Goal: Find contact information: Find contact information

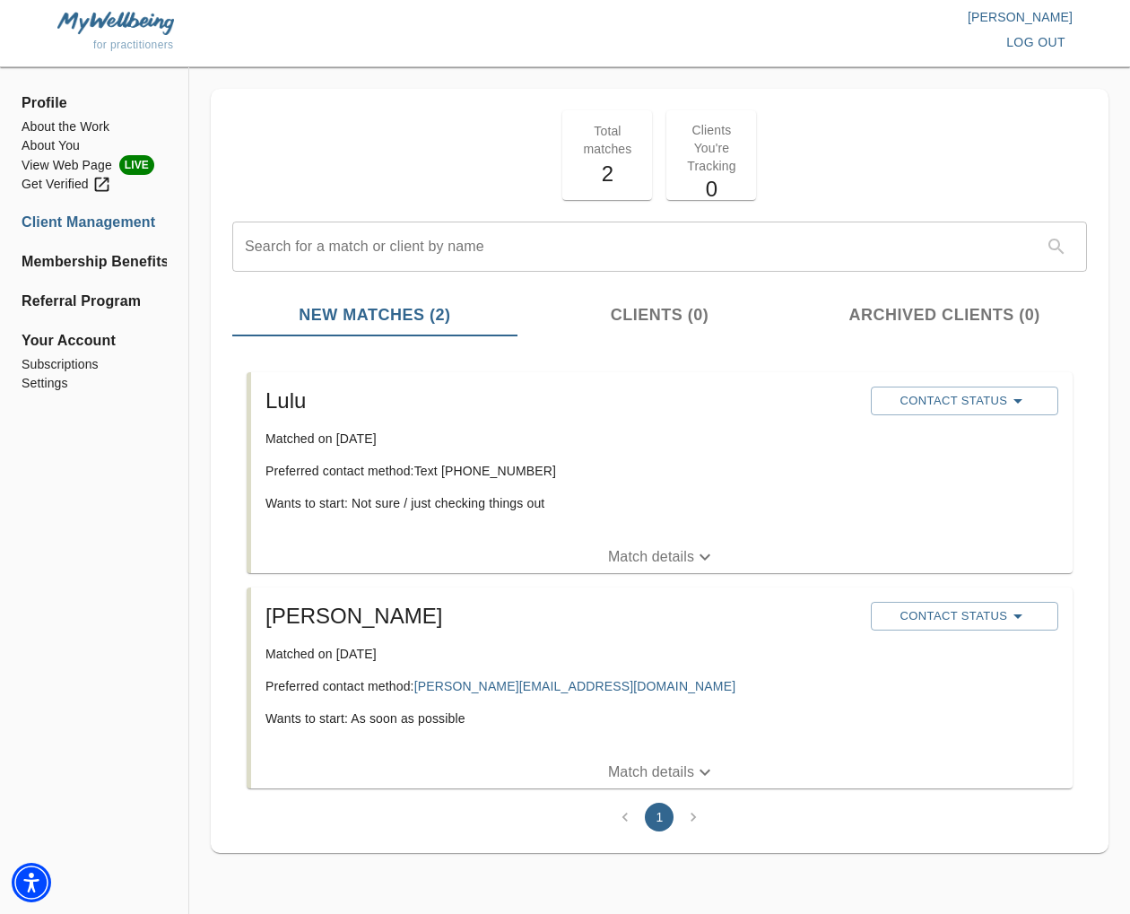
click at [672, 769] on p "Match details" at bounding box center [651, 772] width 86 height 22
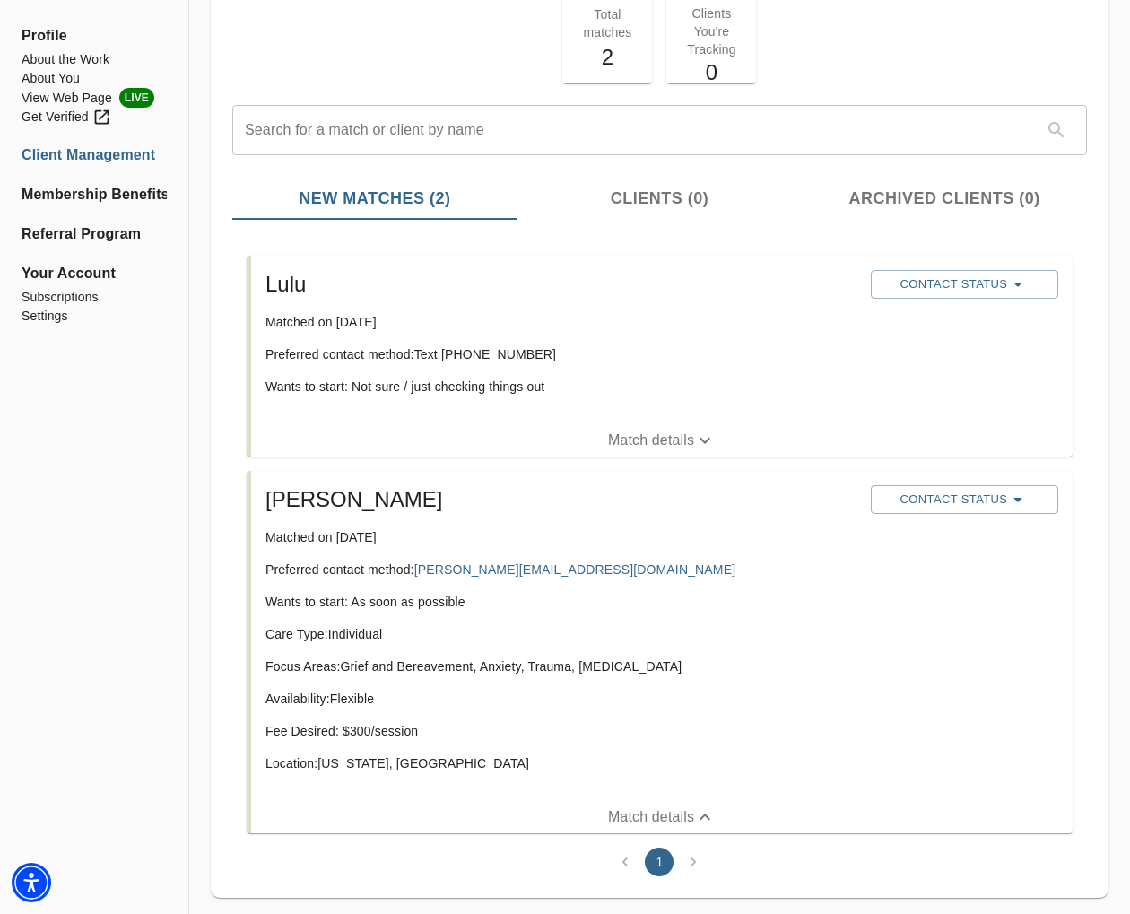
scroll to position [151, 0]
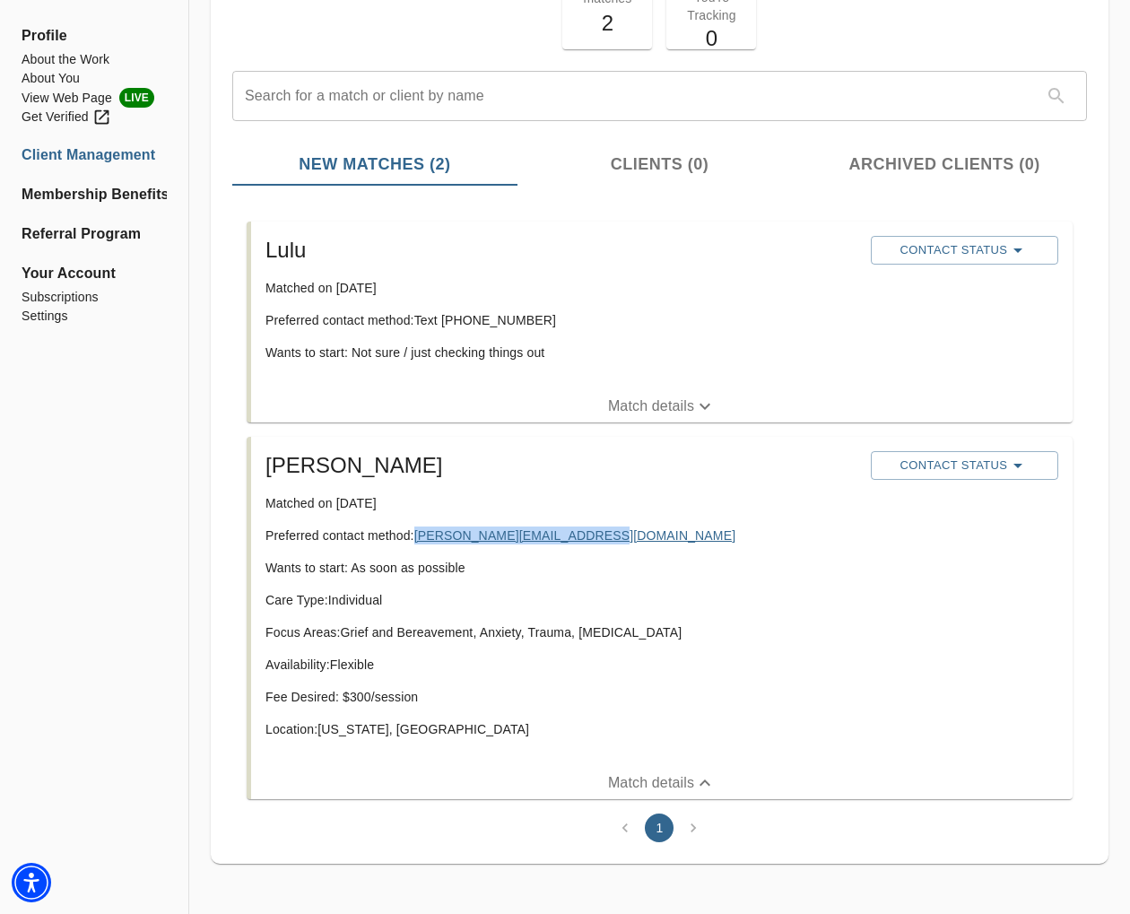
copy link "[PERSON_NAME][EMAIL_ADDRESS][DOMAIN_NAME]"
drag, startPoint x: 439, startPoint y: 694, endPoint x: 411, endPoint y: 731, distance: 46.6
click at [439, 694] on p "Fee Desired: $ 300 /session" at bounding box center [560, 697] width 591 height 18
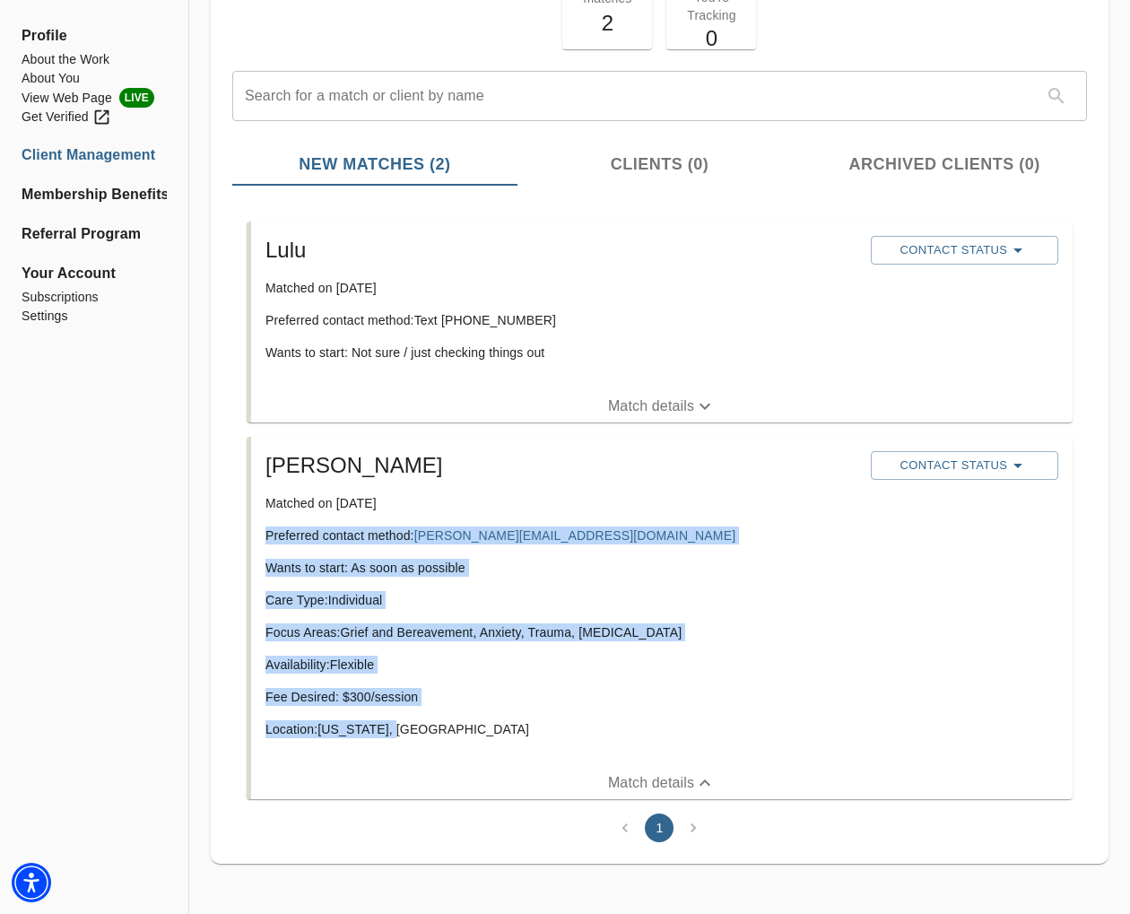
drag, startPoint x: 413, startPoint y: 728, endPoint x: 261, endPoint y: 536, distance: 244.5
click at [261, 536] on div "[PERSON_NAME] Matched on [DATE] Preferred contact method: [PERSON_NAME][EMAIL_A…" at bounding box center [560, 602] width 605 height 316
copy div "Preferred contact method: [PERSON_NAME][EMAIL_ADDRESS][DOMAIN_NAME] Wants to st…"
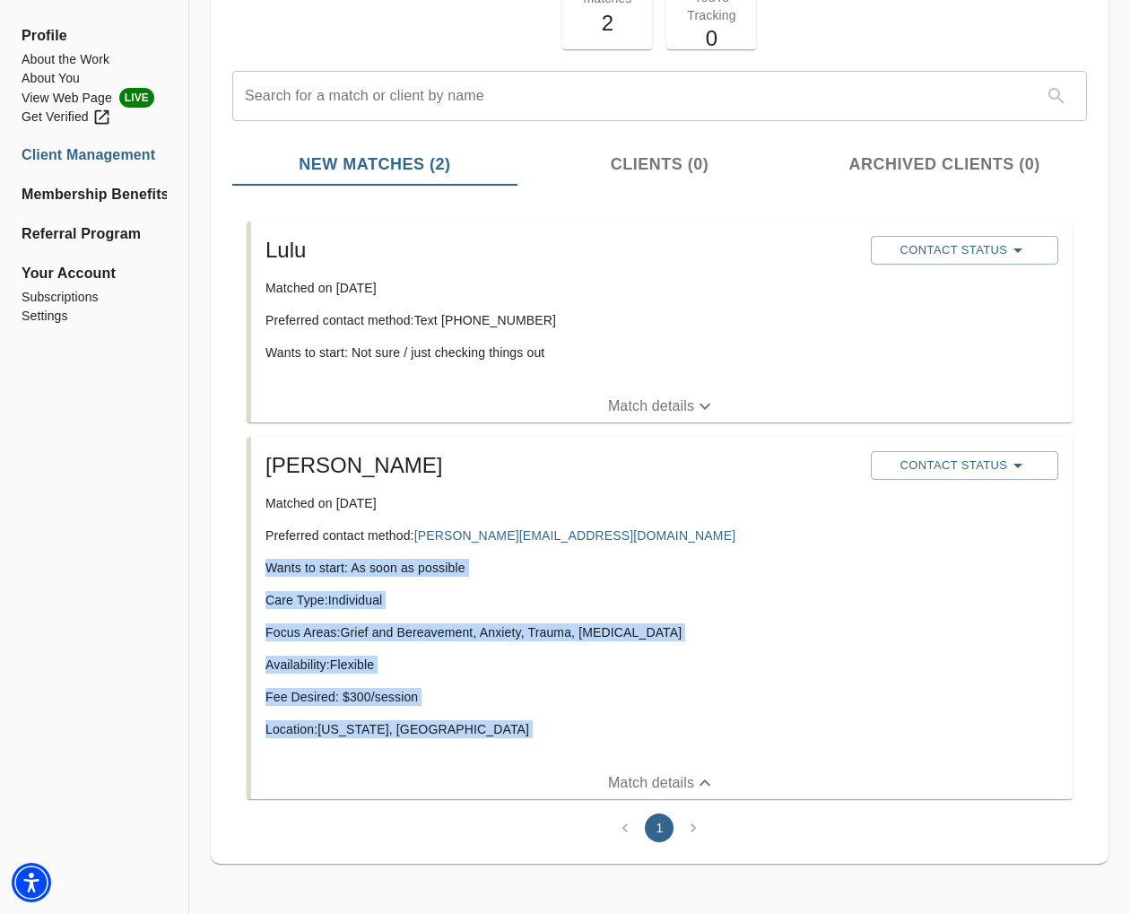
drag, startPoint x: 861, startPoint y: 556, endPoint x: 916, endPoint y: 573, distance: 58.2
click at [868, 559] on div "[PERSON_NAME] Matched on [DATE] Preferred contact method: [PERSON_NAME][EMAIL_A…" at bounding box center [661, 602] width 807 height 316
click at [744, 565] on p "Wants to start: As soon as possible" at bounding box center [560, 568] width 591 height 18
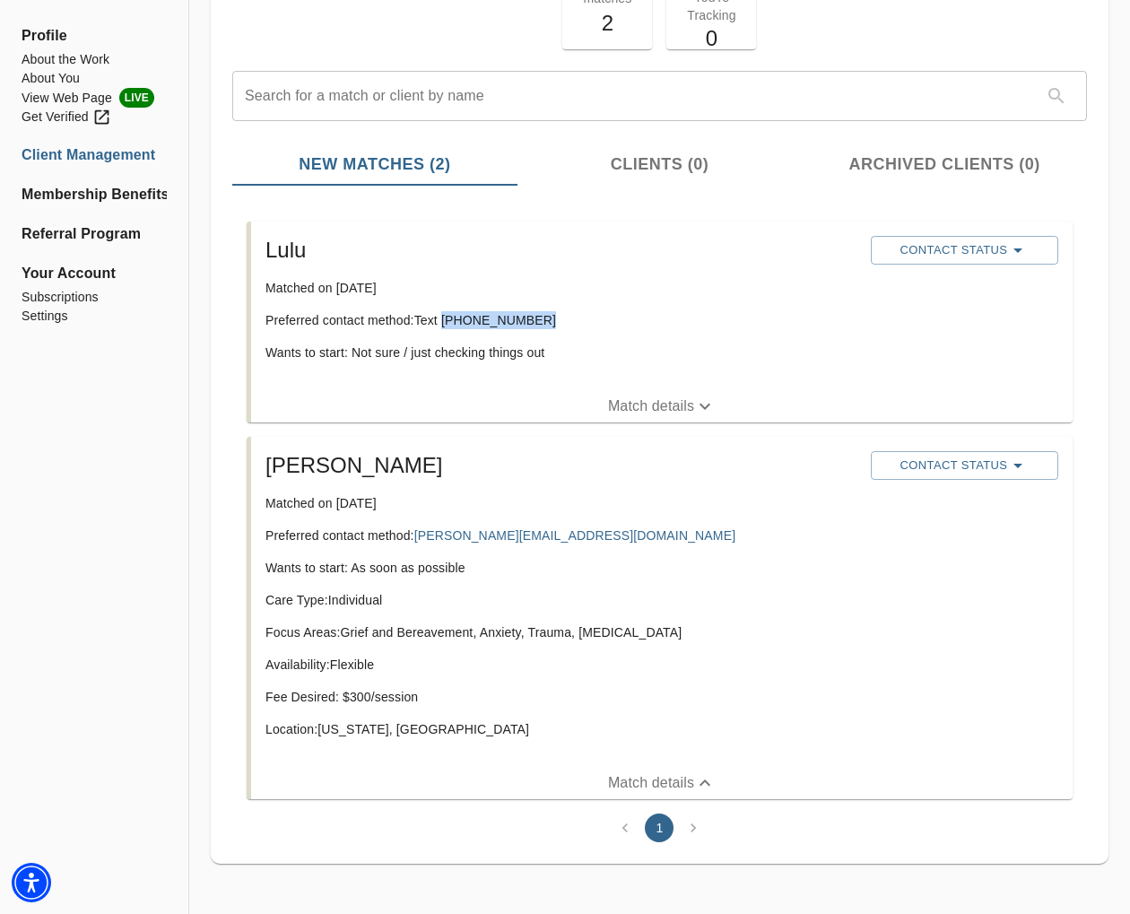
drag, startPoint x: 533, startPoint y: 320, endPoint x: 456, endPoint y: 320, distance: 77.1
click at [447, 323] on p "Preferred contact method: Text [PHONE_NUMBER]" at bounding box center [560, 320] width 591 height 18
click at [462, 323] on p "Preferred contact method: Text [PHONE_NUMBER]" at bounding box center [560, 320] width 591 height 18
drag, startPoint x: 537, startPoint y: 321, endPoint x: 443, endPoint y: 324, distance: 94.2
click at [443, 324] on p "Preferred contact method: Text [PHONE_NUMBER]" at bounding box center [560, 320] width 591 height 18
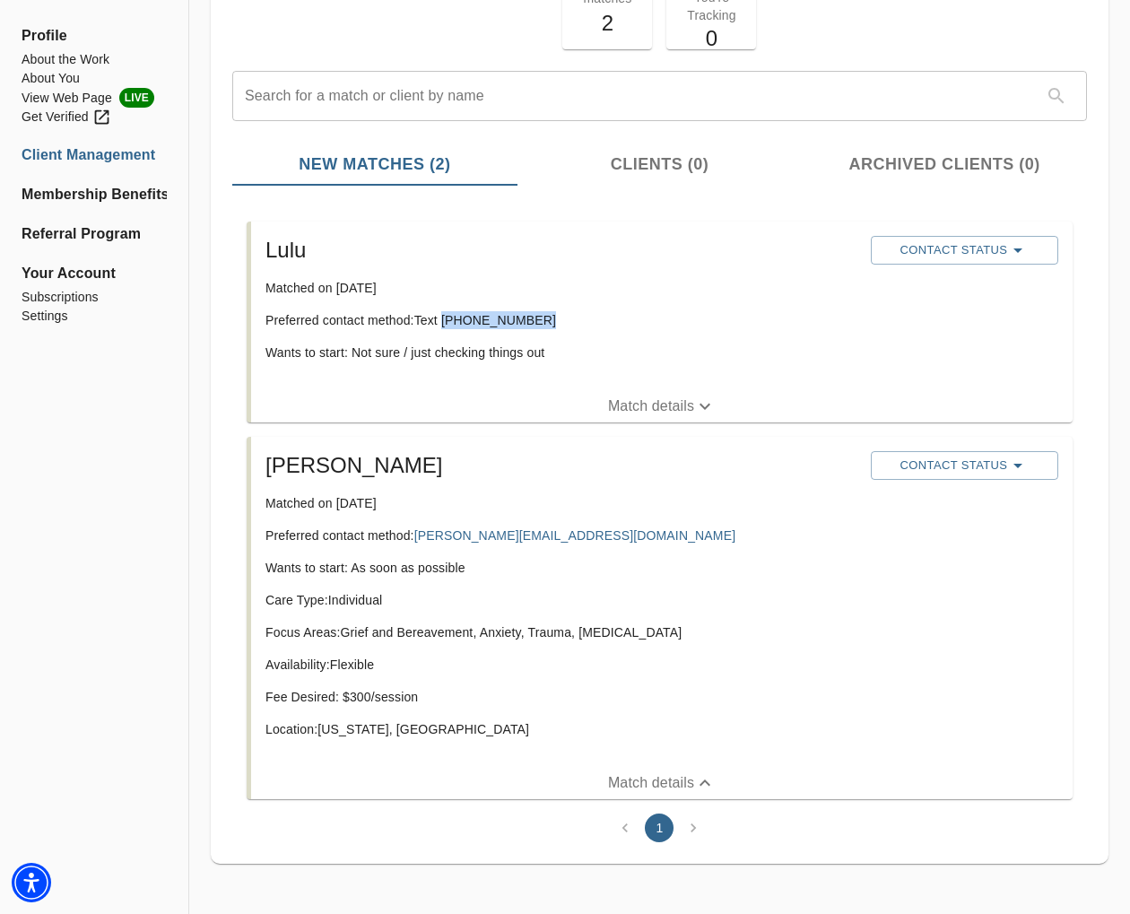
copy p "[PHONE_NUMBER]"
drag, startPoint x: 617, startPoint y: 407, endPoint x: 586, endPoint y: 413, distance: 31.0
click at [616, 408] on p "Match details" at bounding box center [651, 406] width 86 height 22
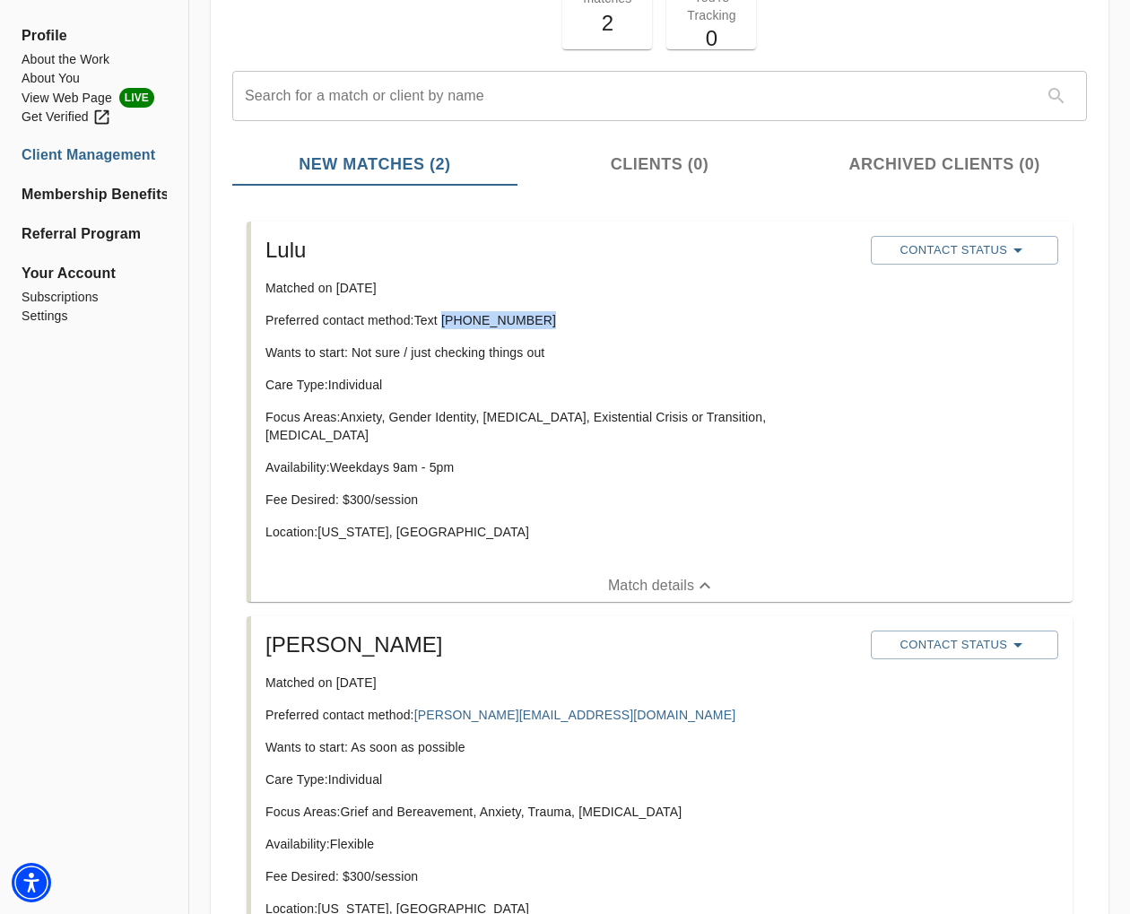
copy p "[PHONE_NUMBER]"
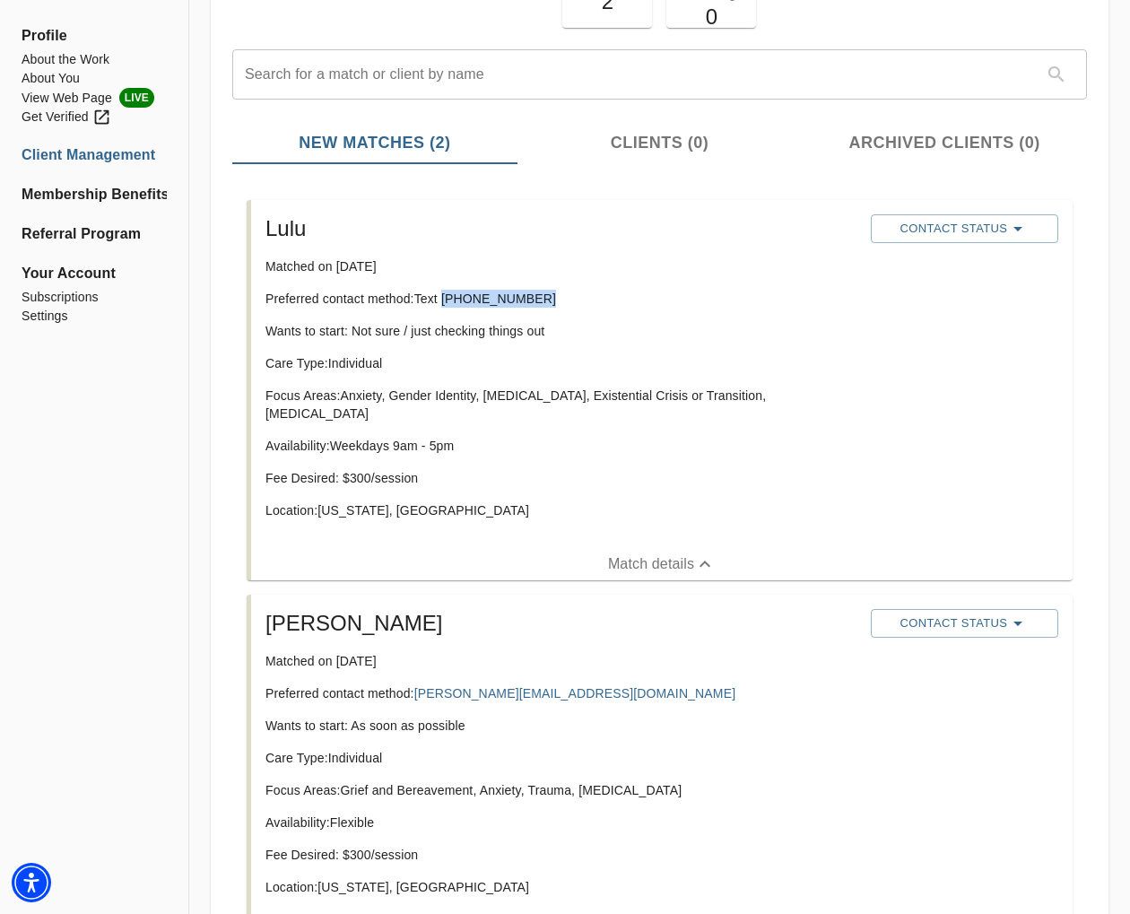
scroll to position [178, 0]
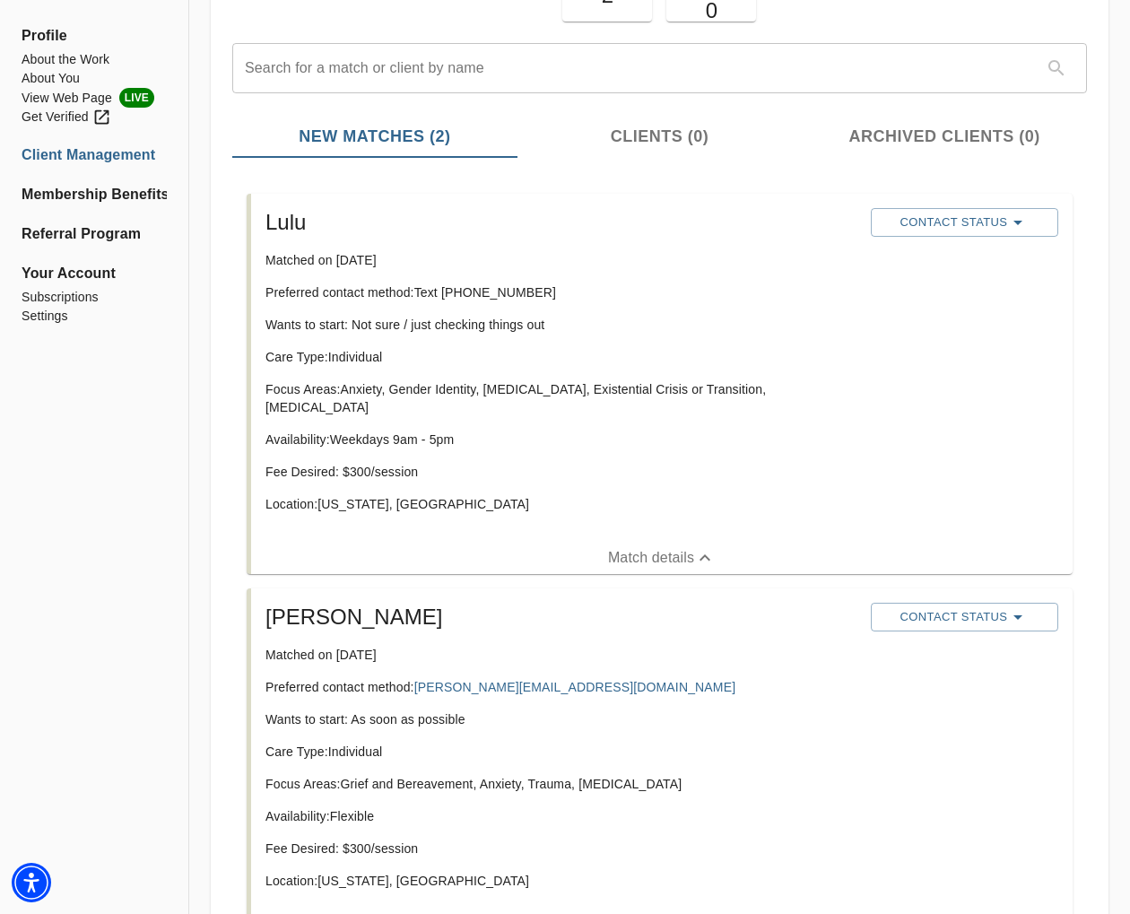
drag, startPoint x: 441, startPoint y: 437, endPoint x: 413, endPoint y: 473, distance: 45.9
click at [439, 439] on div "Care Type: Individual Focus Areas: Anxiety, Gender Identity, [MEDICAL_DATA], Ex…" at bounding box center [560, 437] width 591 height 179
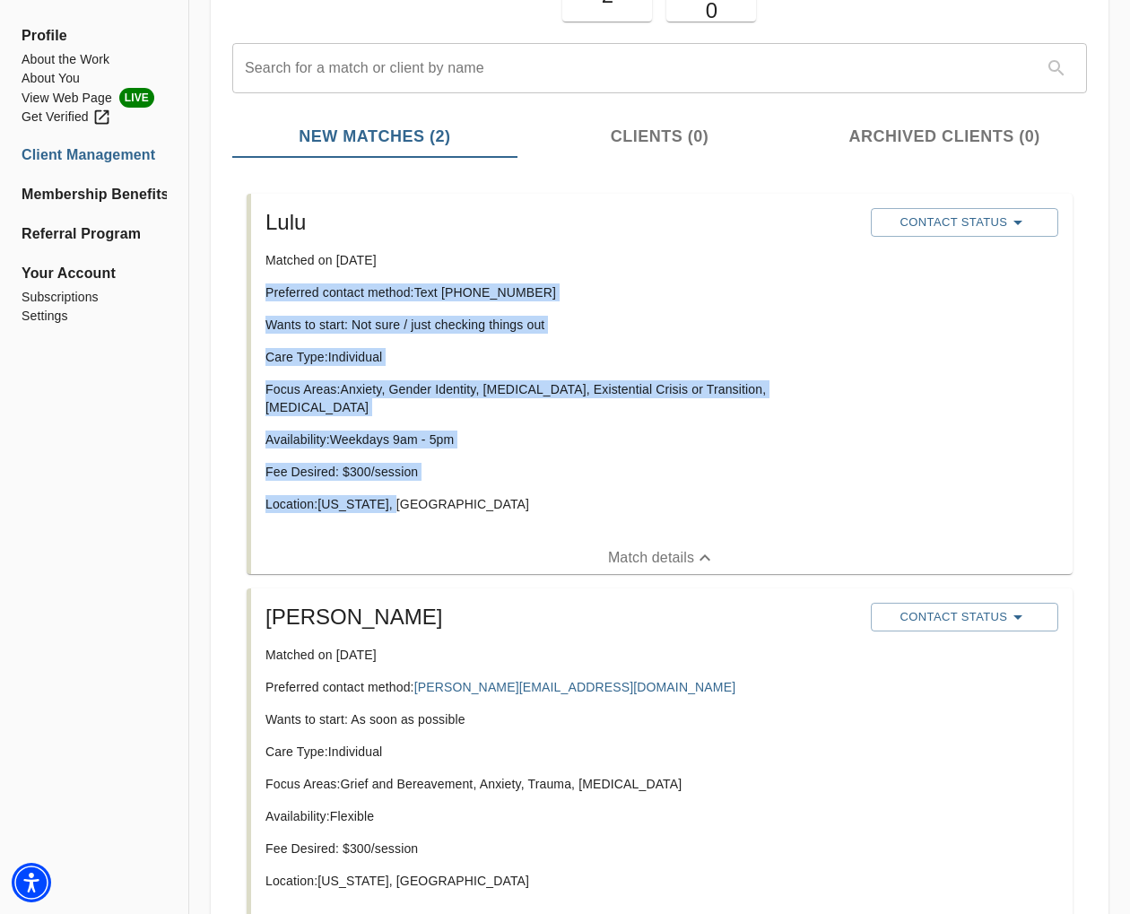
drag, startPoint x: 409, startPoint y: 488, endPoint x: 251, endPoint y: 288, distance: 254.8
click at [251, 288] on div "Lulu Matched on [DATE] Preferred contact method: Text [PHONE_NUMBER] Wants to s…" at bounding box center [661, 368] width 821 height 348
copy div "Preferred contact method: Text [PHONE_NUMBER] Wants to start: Not sure / just c…"
click at [745, 430] on p "Availability: Weekdays 9am - 5pm" at bounding box center [560, 439] width 591 height 18
